Goal: Information Seeking & Learning: Understand process/instructions

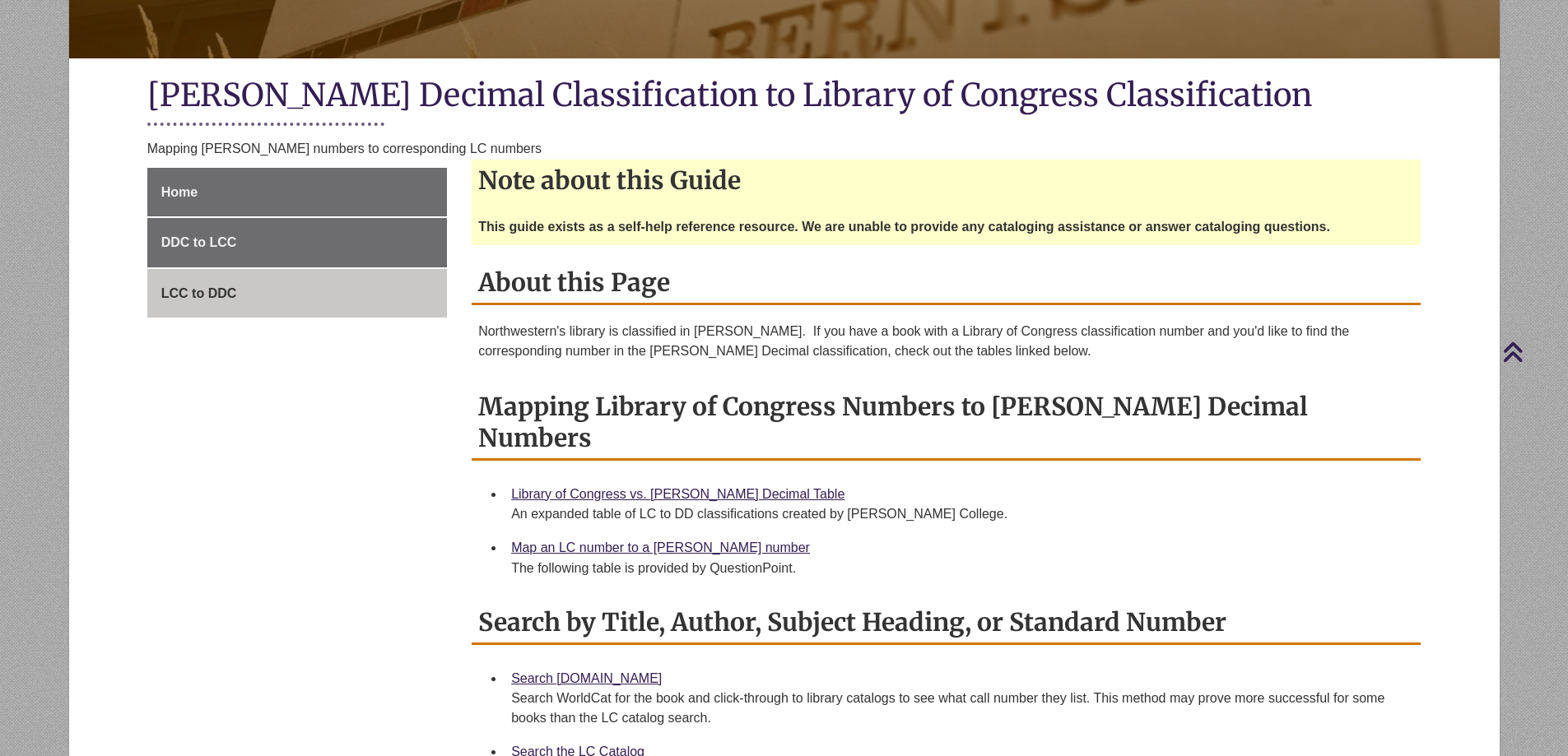
scroll to position [306, 0]
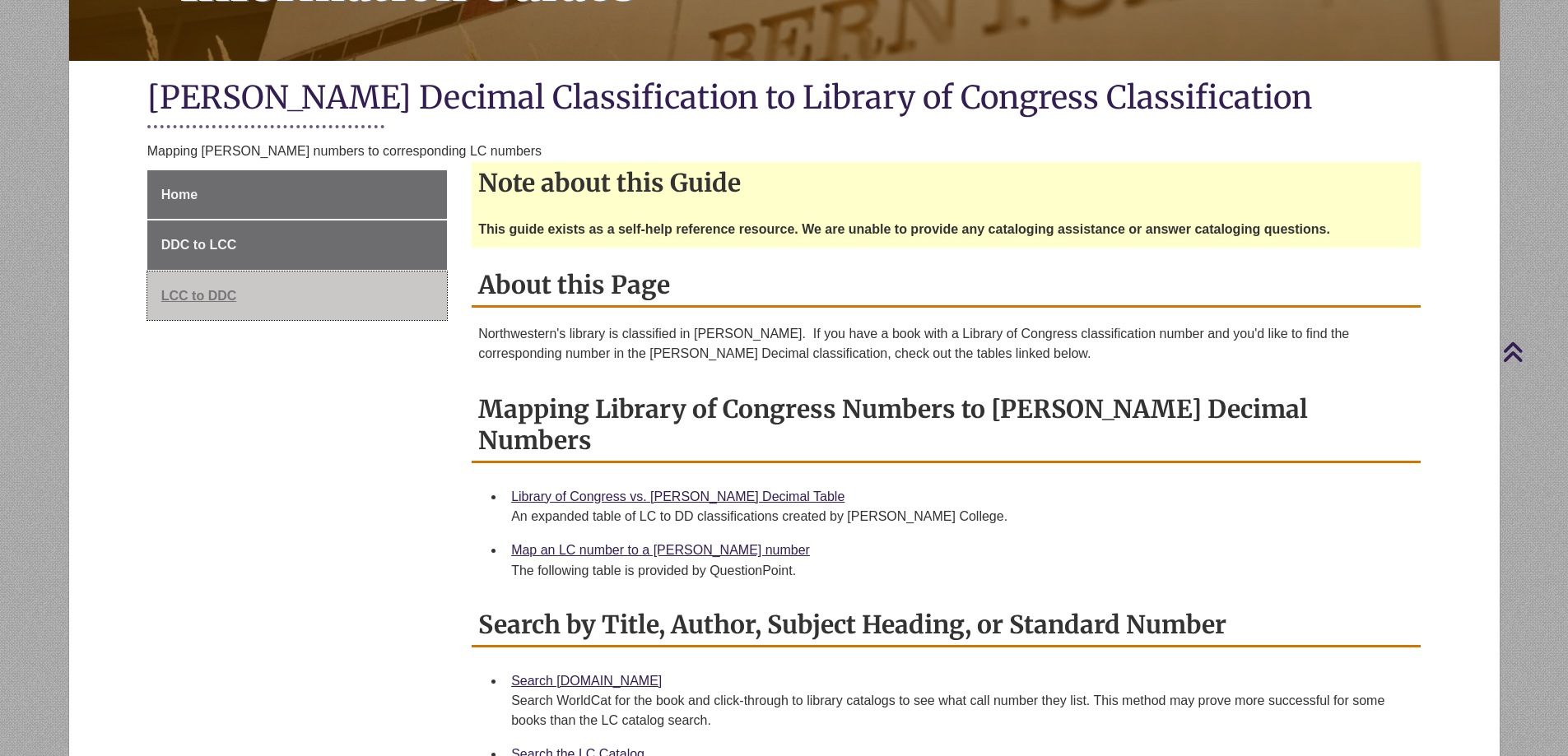
click at [199, 296] on span "LCC to DDC" at bounding box center [199, 296] width 76 height 14
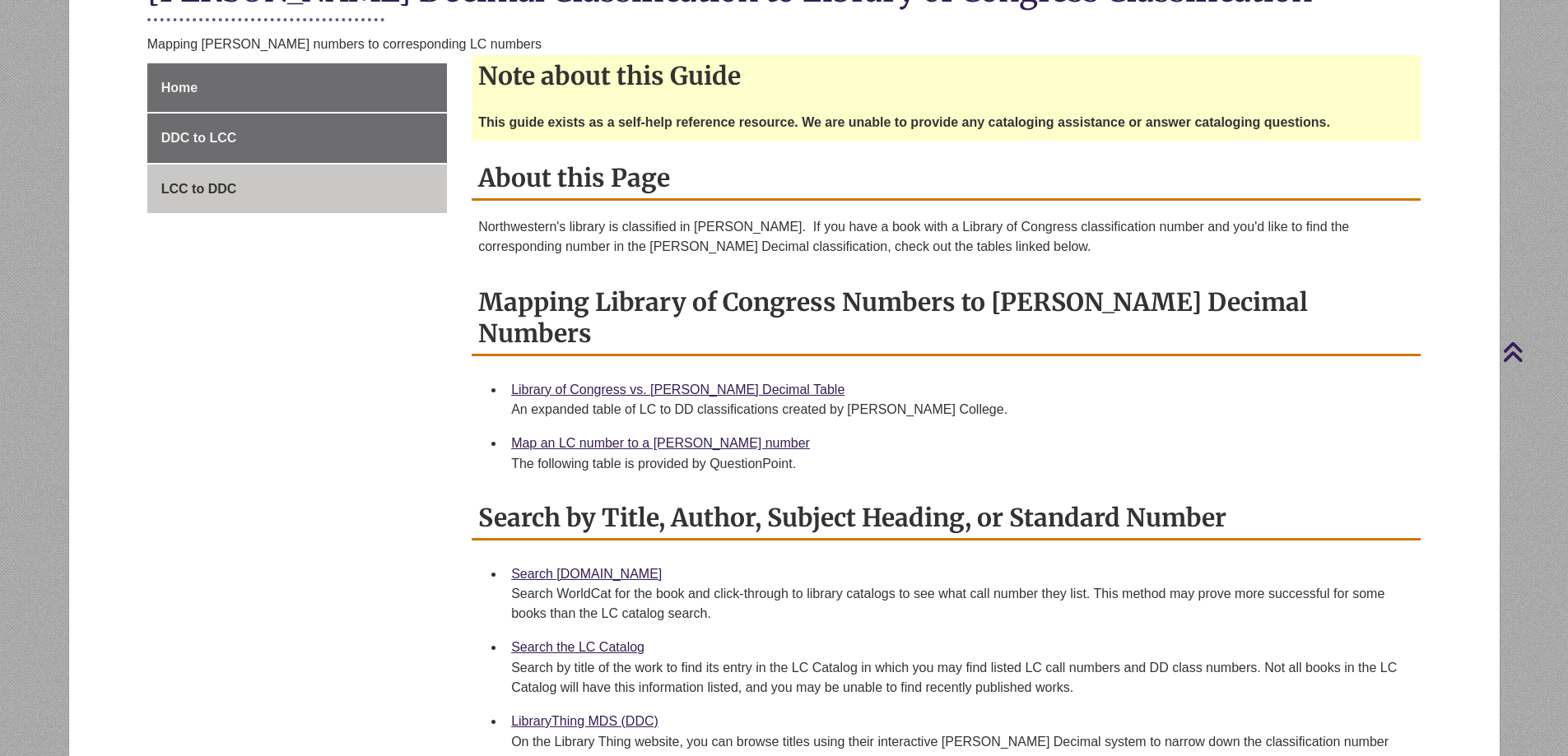
scroll to position [576, 0]
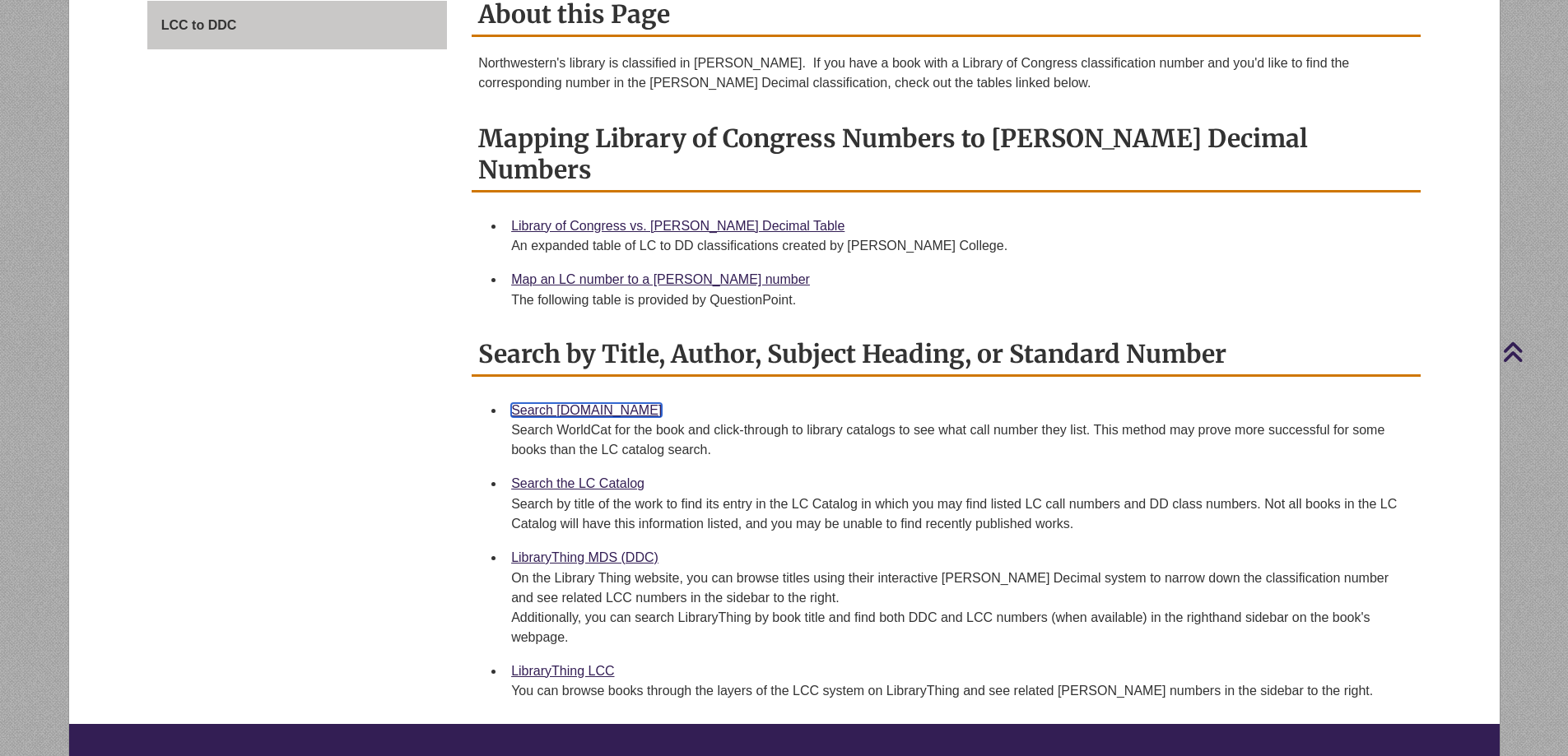
click at [578, 403] on link "Search [DOMAIN_NAME]" at bounding box center [586, 410] width 150 height 14
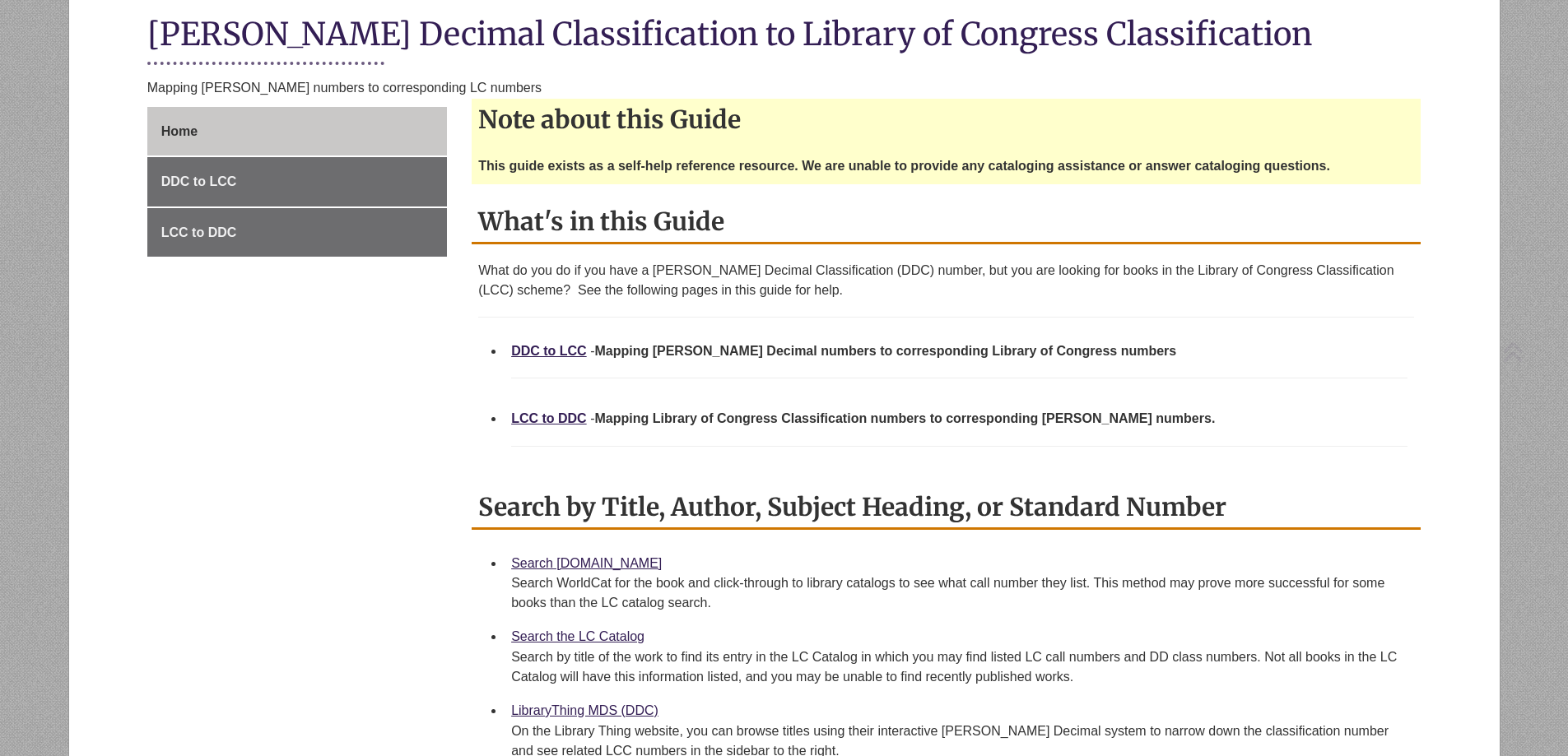
scroll to position [576, 0]
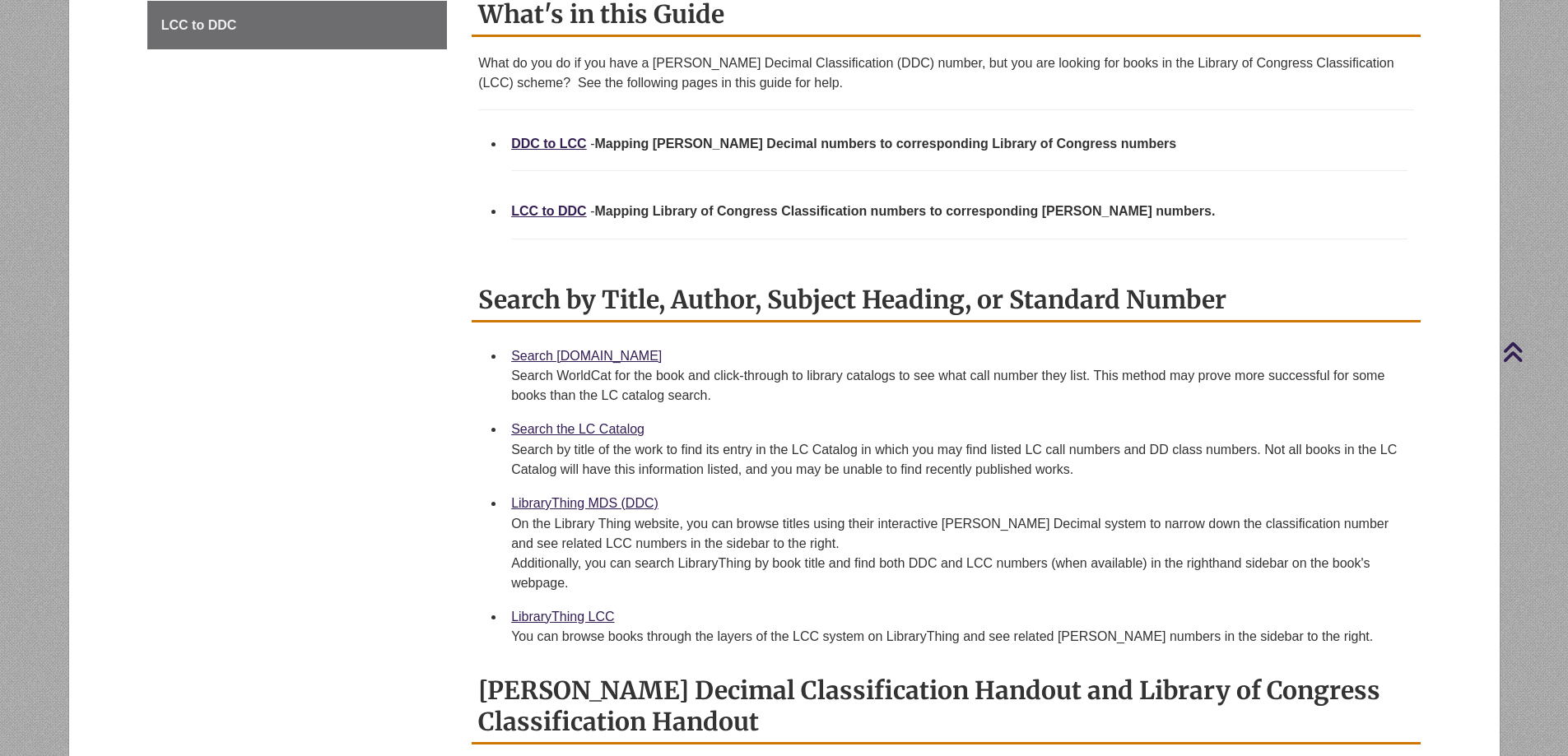
drag, startPoint x: 538, startPoint y: 145, endPoint x: 417, endPoint y: 179, distance: 125.7
click at [408, 178] on div "Home DDC to LCC LCC to DDC Note about this Guide This guide exists as a self-he…" at bounding box center [784, 479] width 1299 height 1158
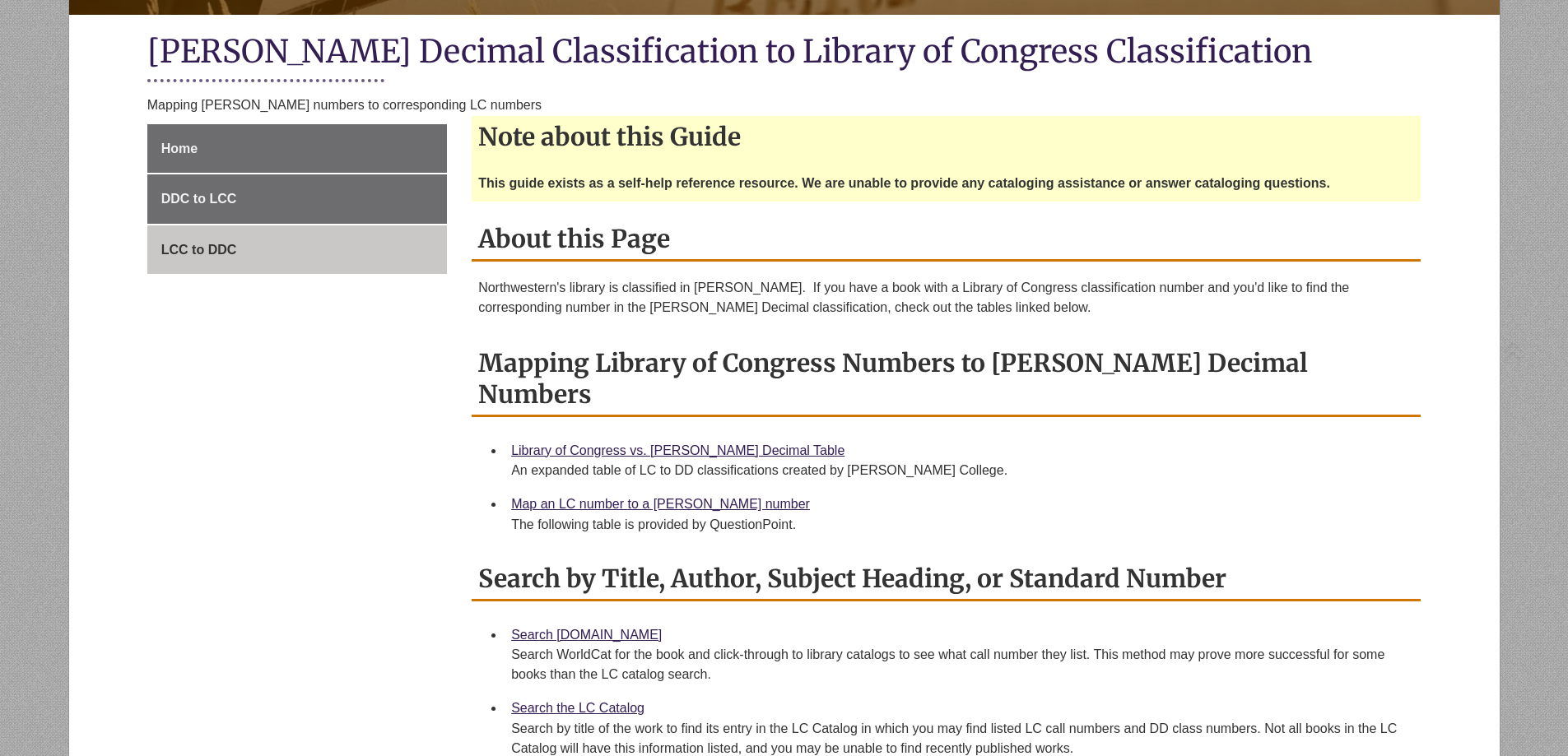
scroll to position [576, 0]
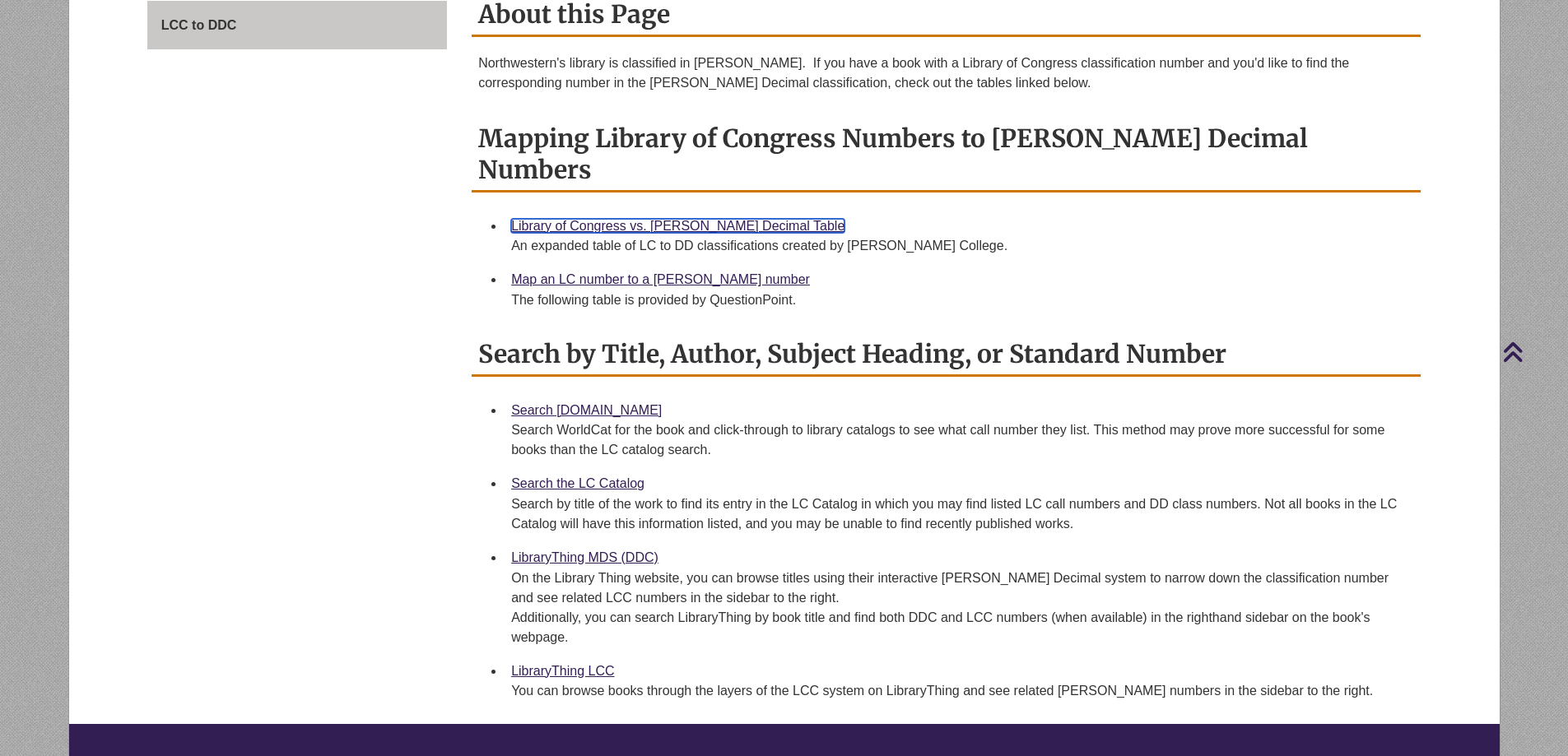
click at [744, 219] on link "Library of Congress vs. [PERSON_NAME] Decimal Table" at bounding box center [677, 226] width 333 height 14
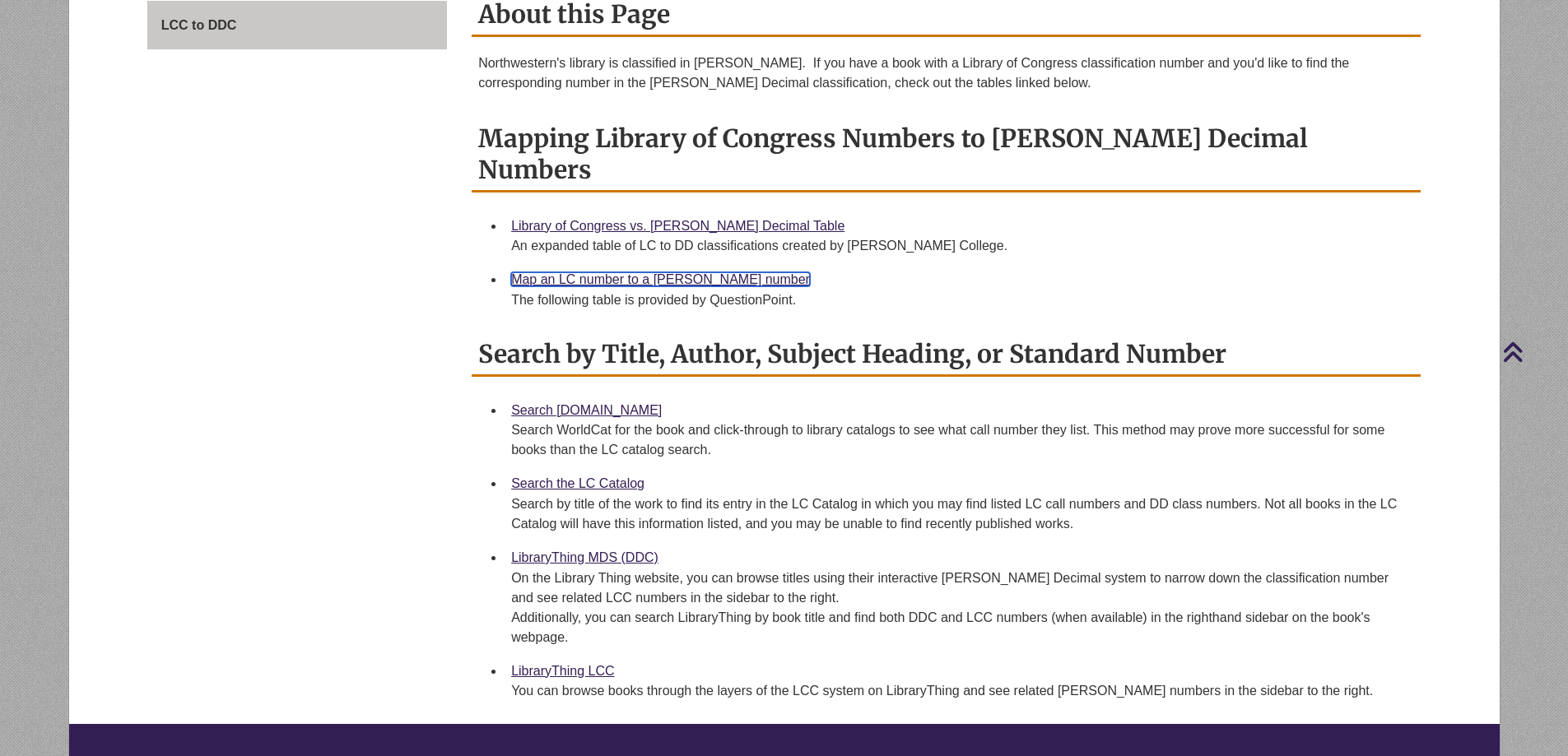
click at [691, 272] on link "Map an LC number to a [PERSON_NAME] number" at bounding box center [661, 279] width 299 height 14
